Goal: Task Accomplishment & Management: Use online tool/utility

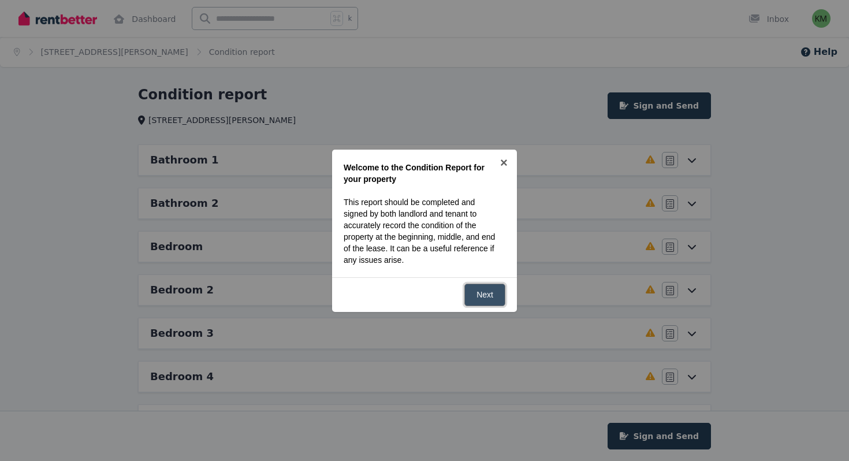
click at [480, 289] on link "Next" at bounding box center [484, 295] width 41 height 23
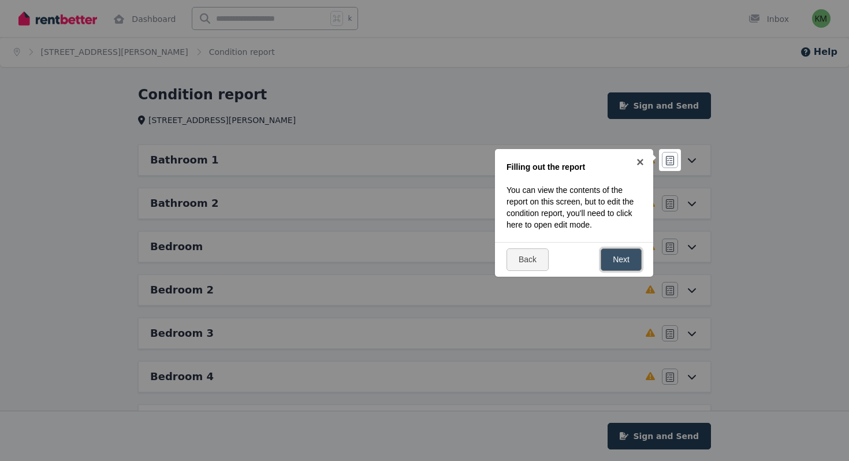
click at [614, 261] on link "Next" at bounding box center [621, 259] width 41 height 23
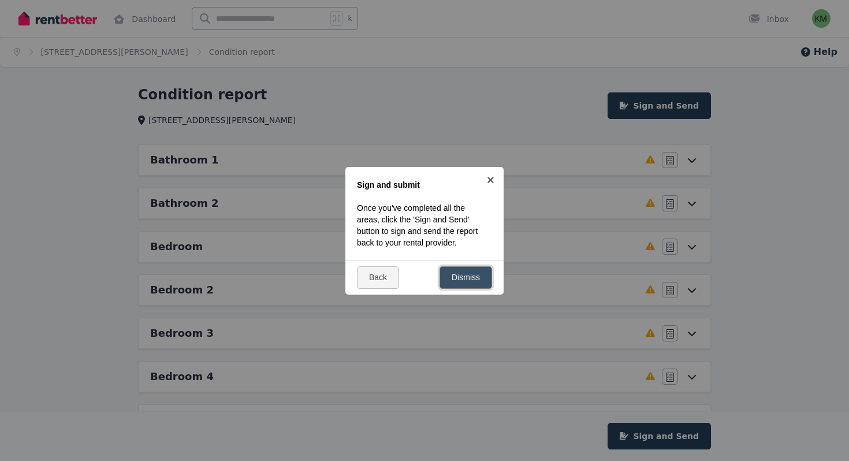
click at [469, 274] on link "Dismiss" at bounding box center [466, 277] width 53 height 23
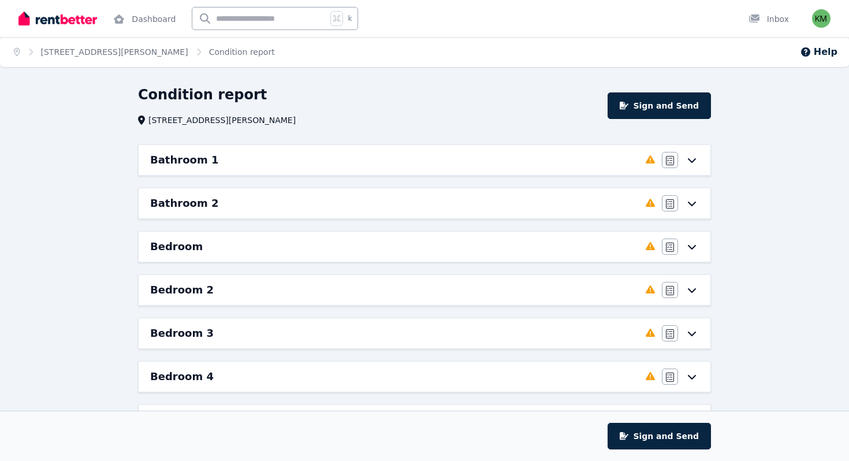
click at [687, 160] on icon at bounding box center [692, 159] width 14 height 9
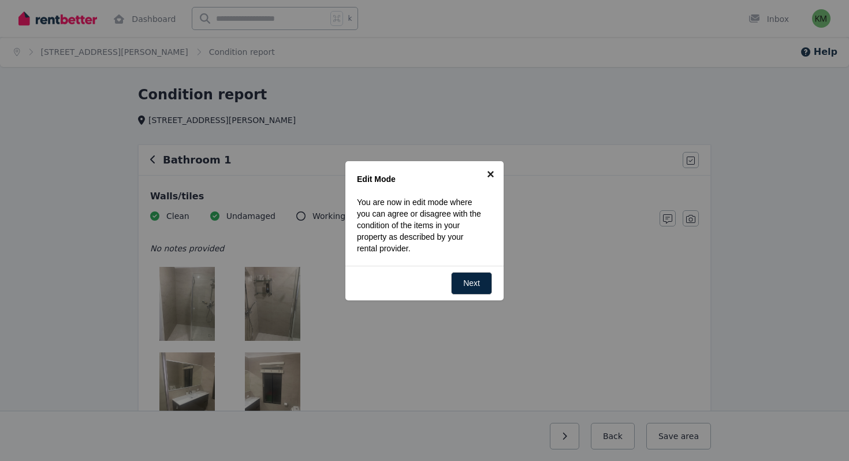
click at [490, 172] on link "×" at bounding box center [491, 174] width 26 height 26
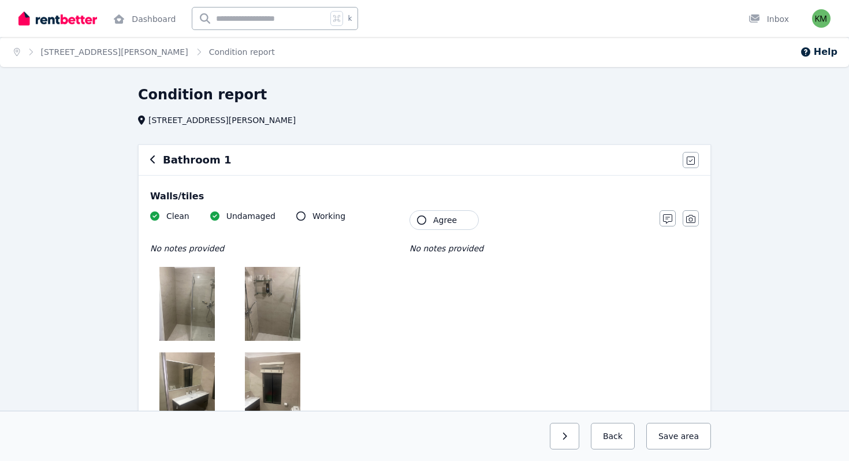
click at [575, 171] on div "Bathroom 1 Agree all items" at bounding box center [425, 160] width 572 height 30
click at [155, 161] on icon "button" at bounding box center [153, 159] width 6 height 9
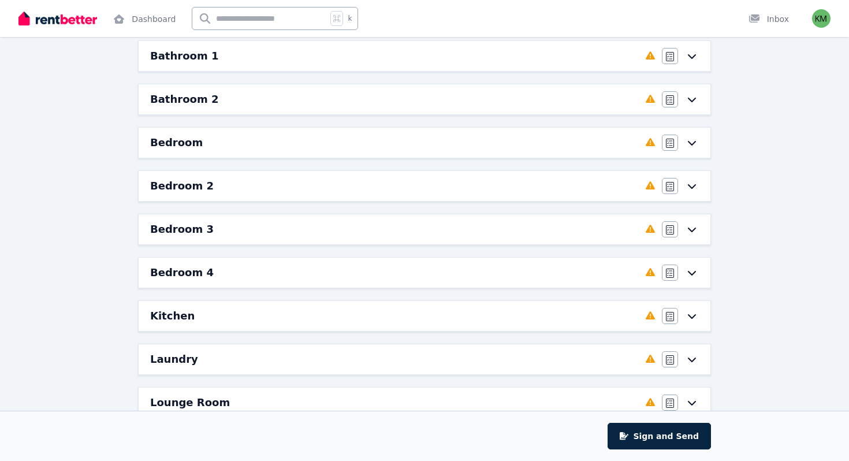
scroll to position [90, 0]
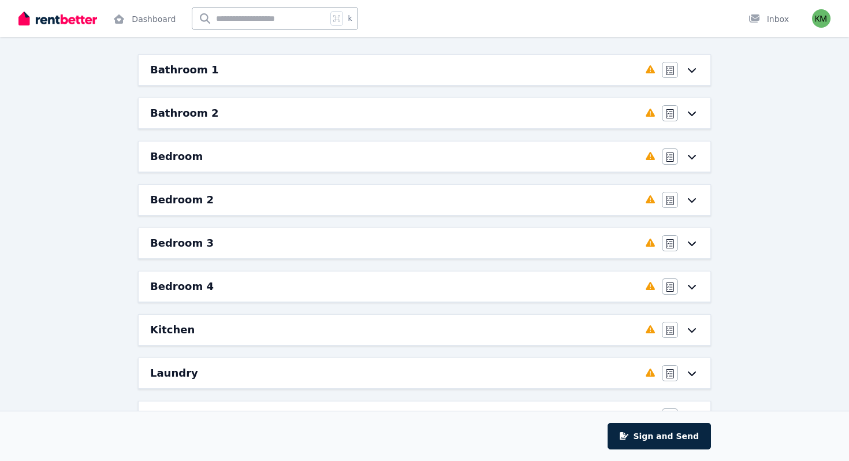
click at [694, 155] on icon at bounding box center [692, 157] width 8 height 5
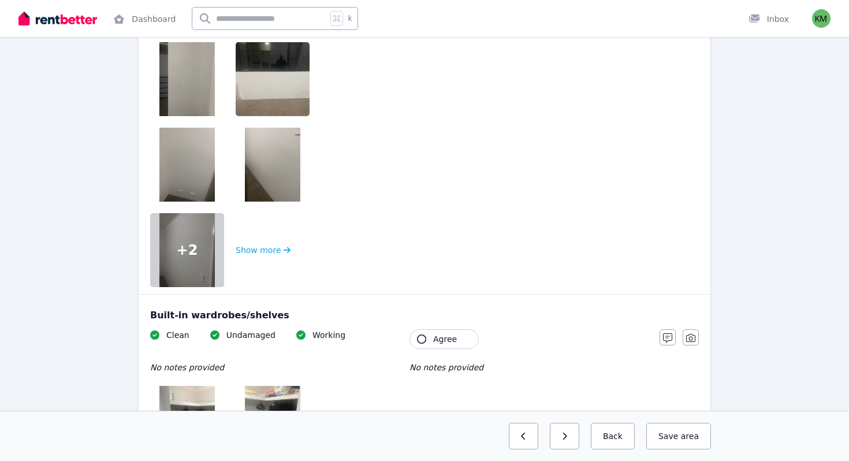
scroll to position [0, 0]
